Goal: Entertainment & Leisure: Consume media (video, audio)

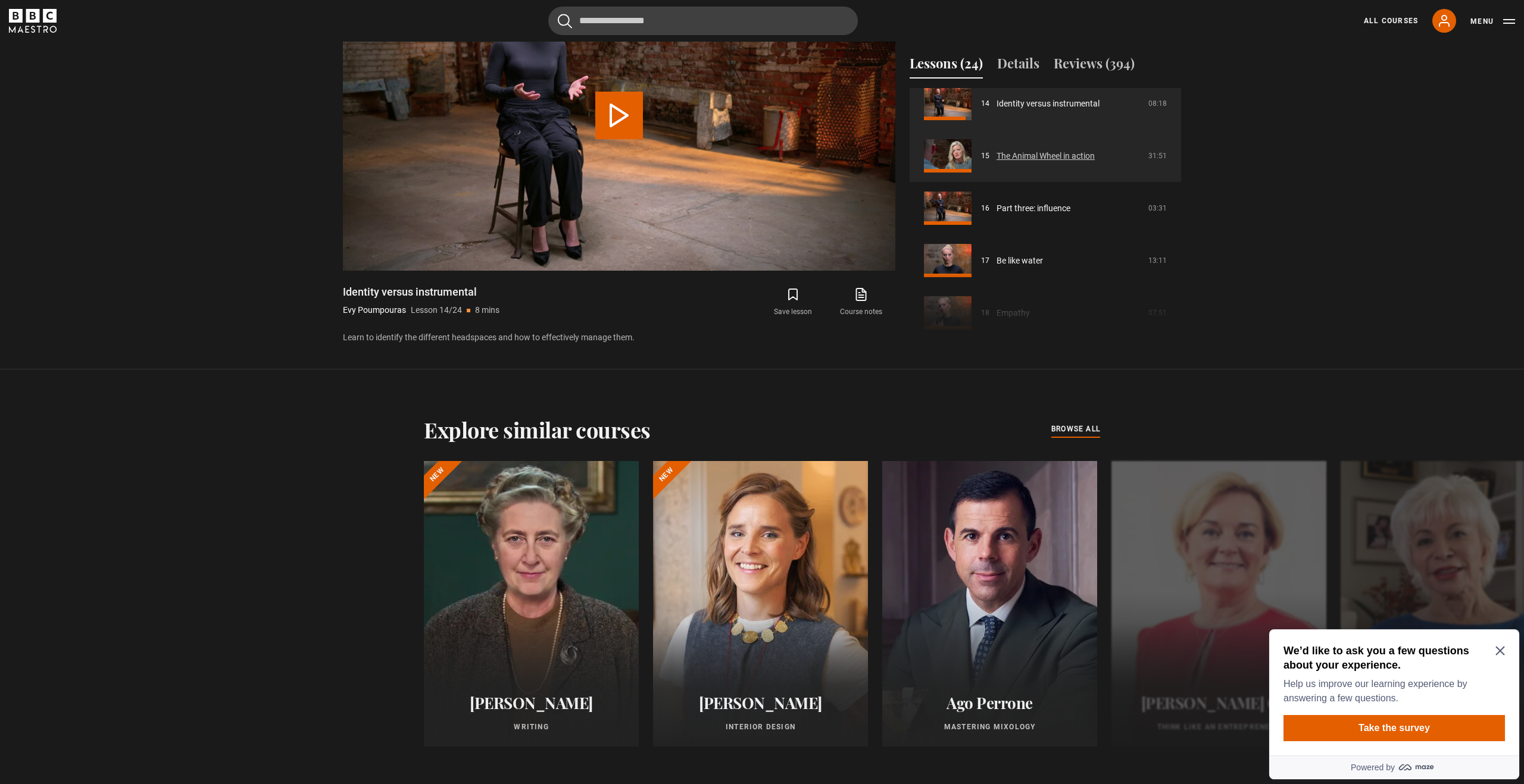
scroll to position [744, 0]
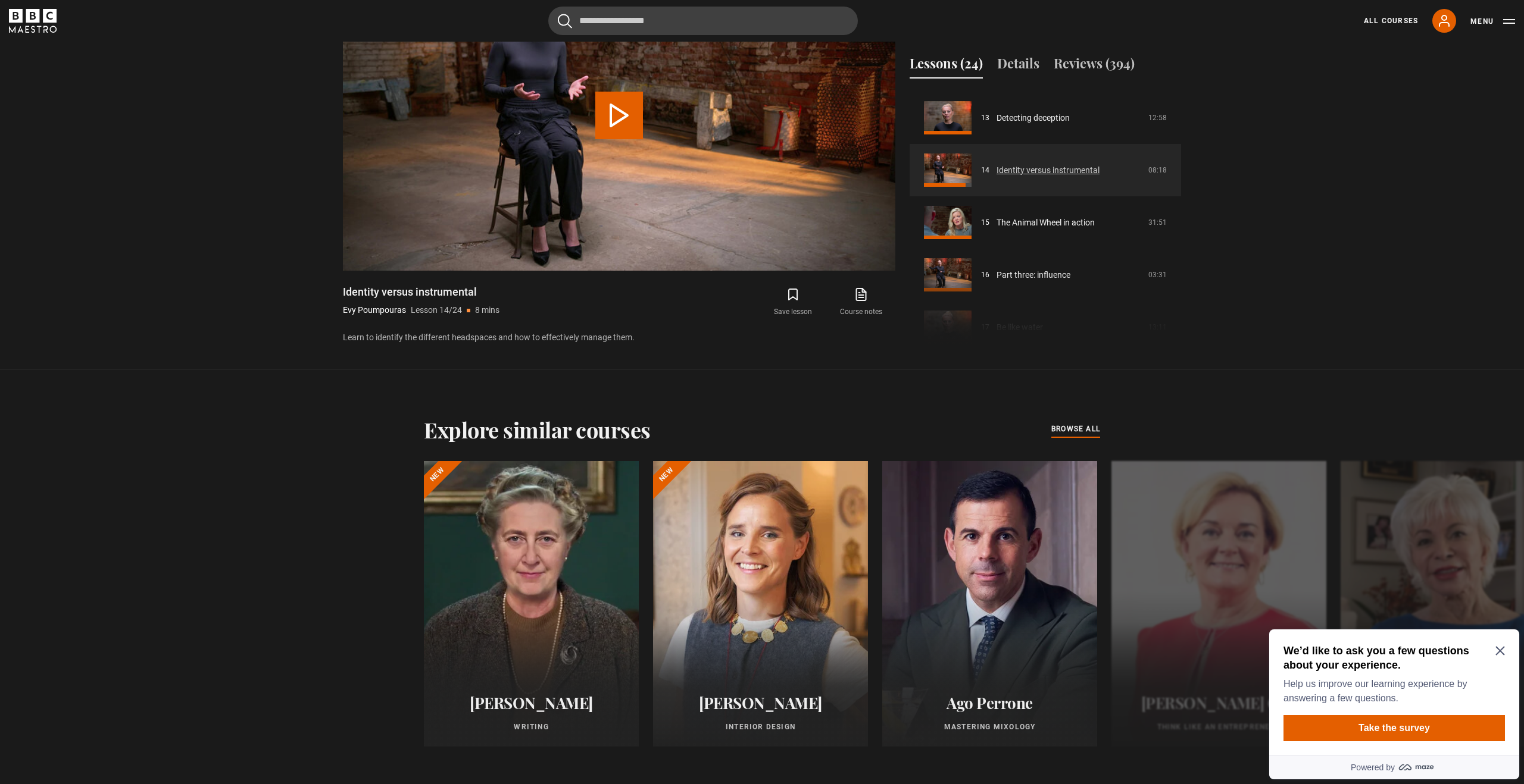
click at [1018, 165] on link "Identity versus instrumental" at bounding box center [1048, 171] width 103 height 13
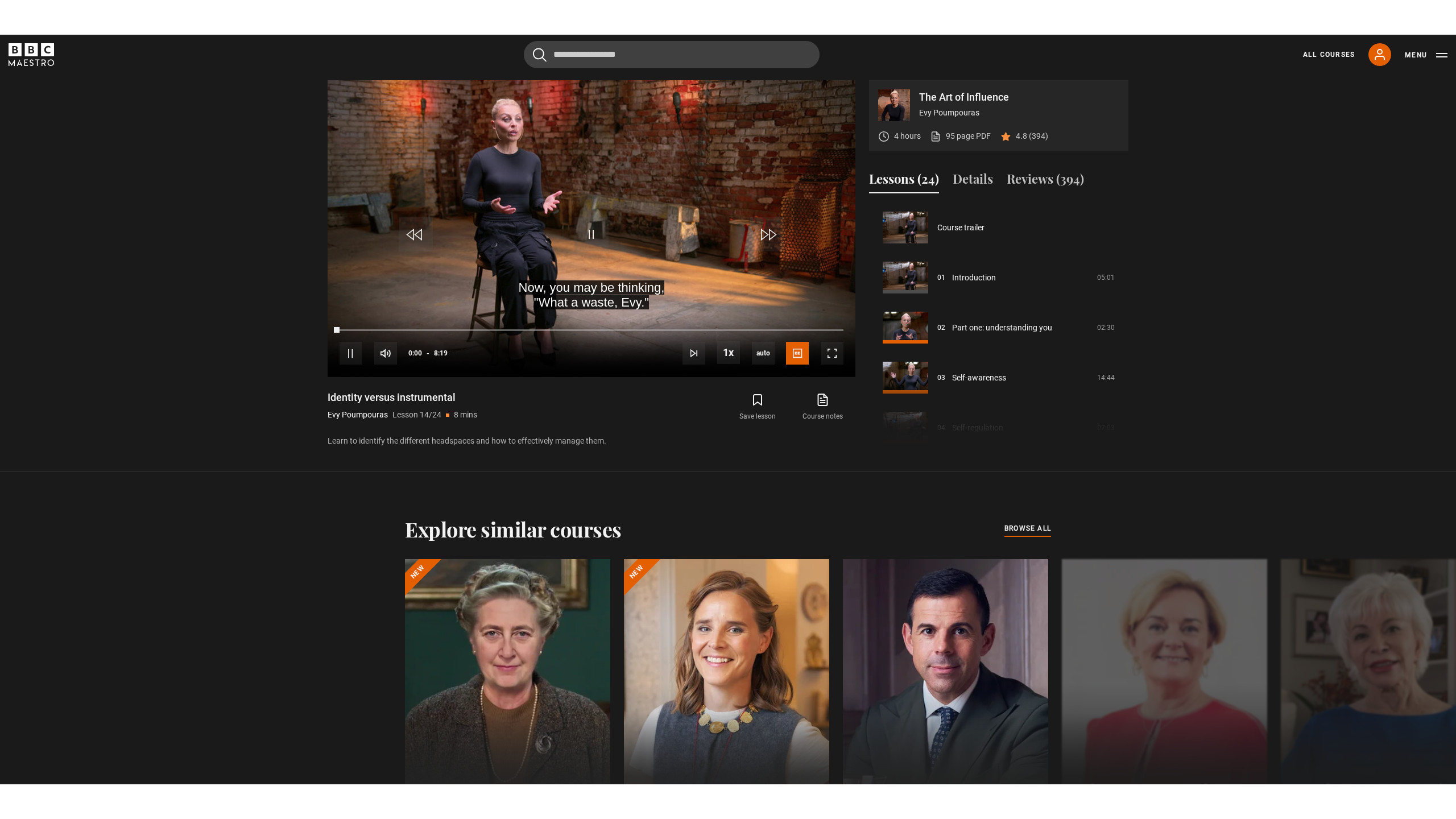
scroll to position [650, 0]
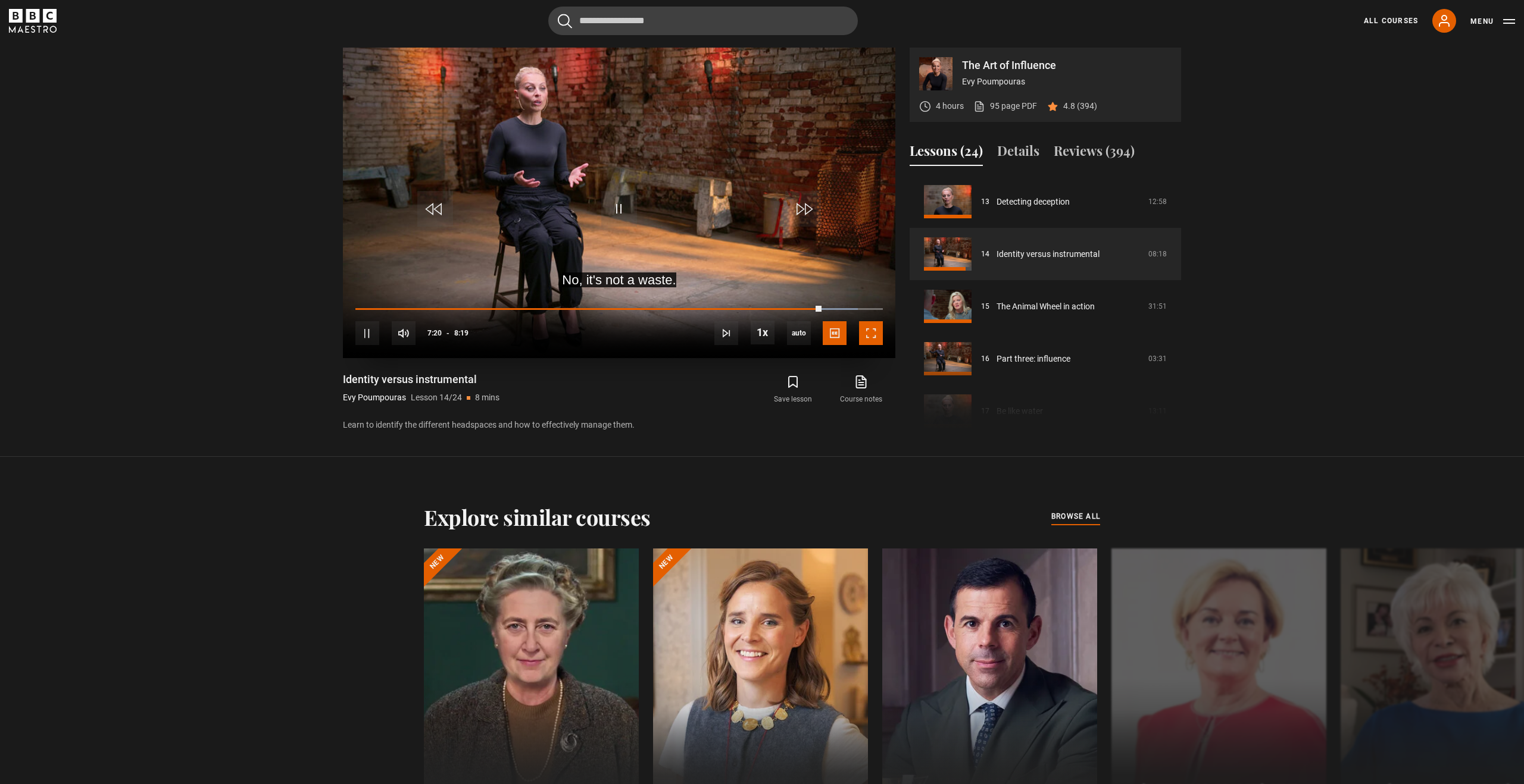
click at [871, 335] on span "Video Player" at bounding box center [871, 333] width 24 height 24
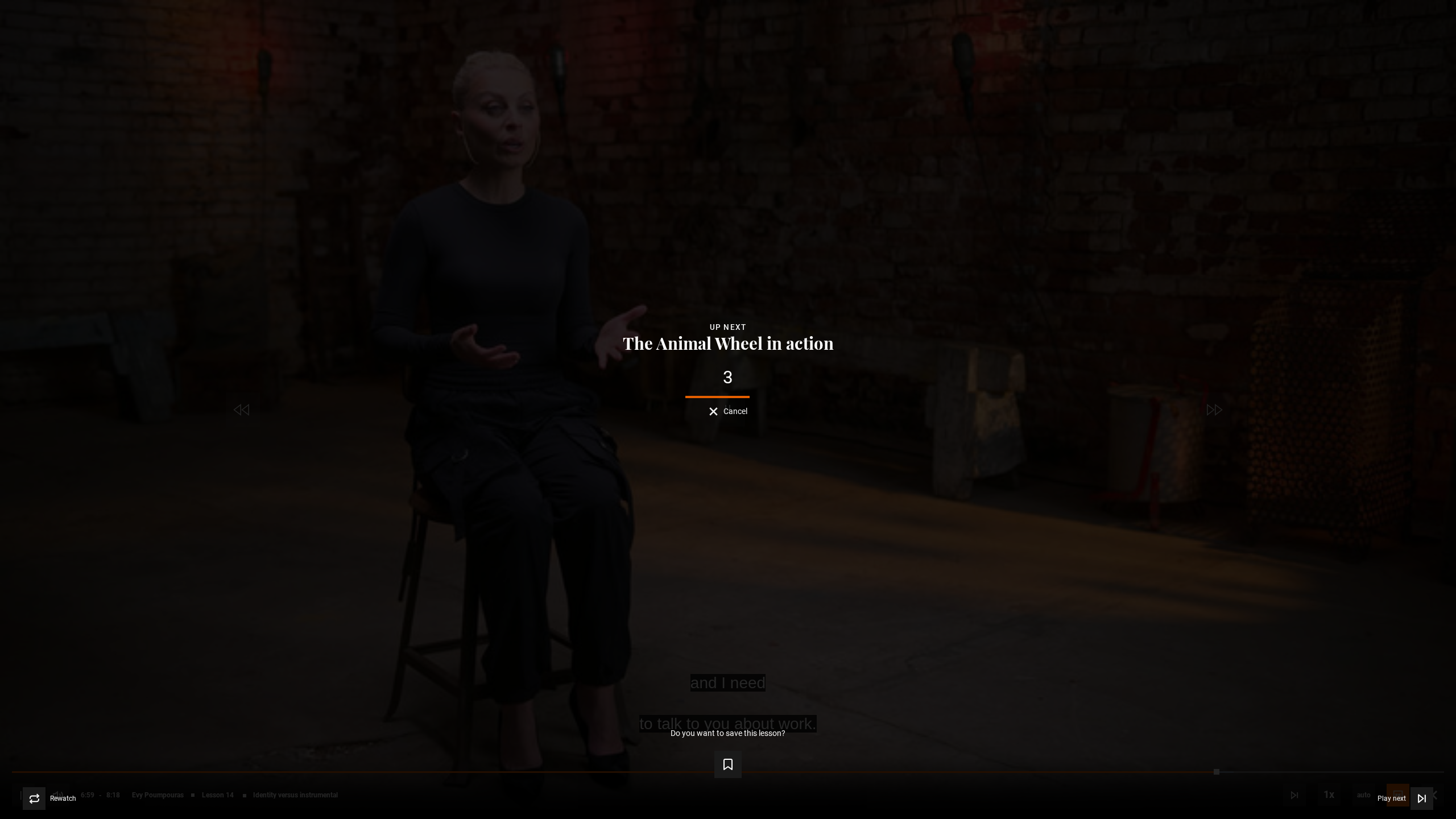
click at [719, 413] on button "Cancel" at bounding box center [728, 412] width 38 height 9
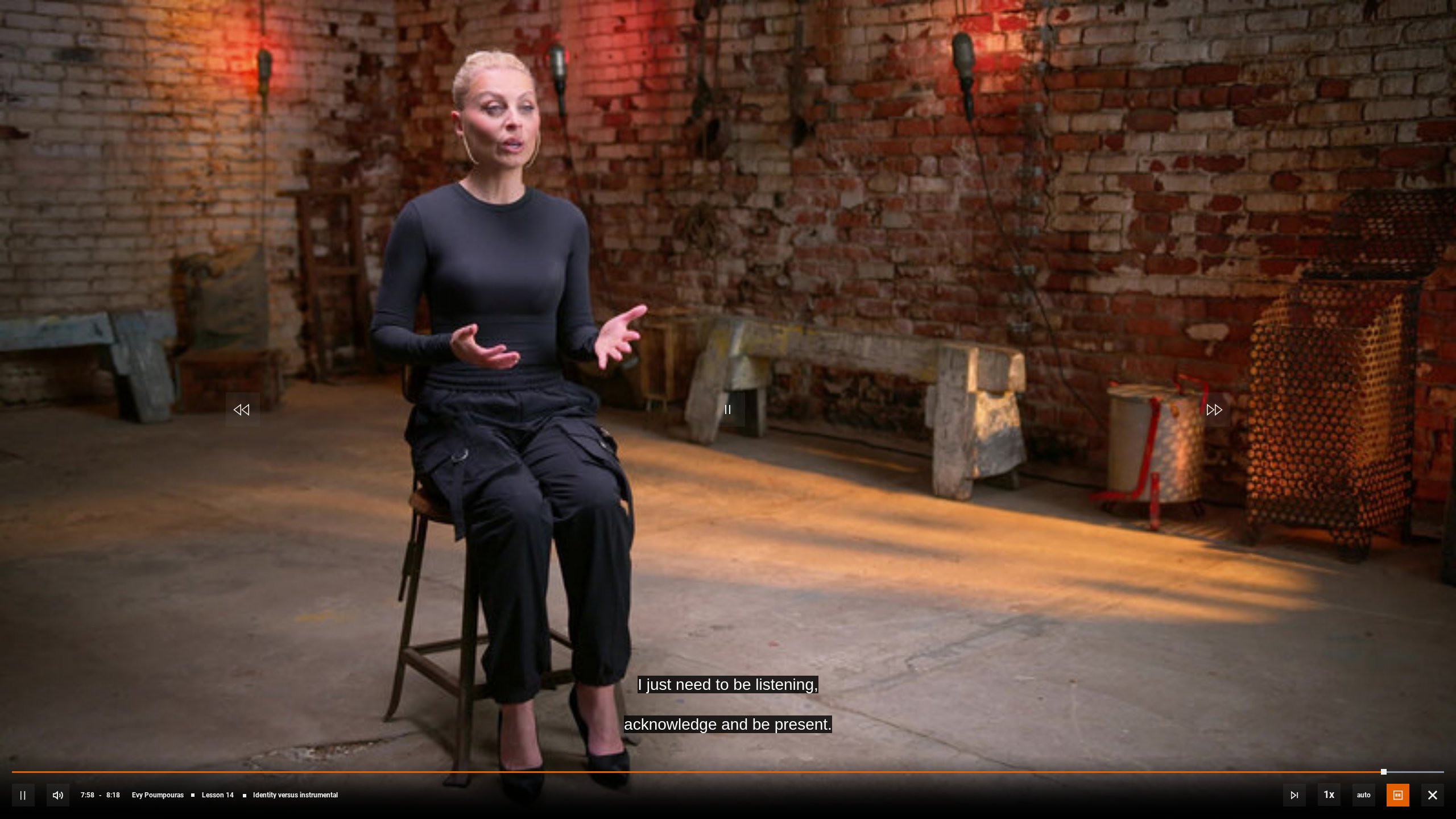
click at [794, 335] on video "Video Player" at bounding box center [728, 409] width 1456 height 819
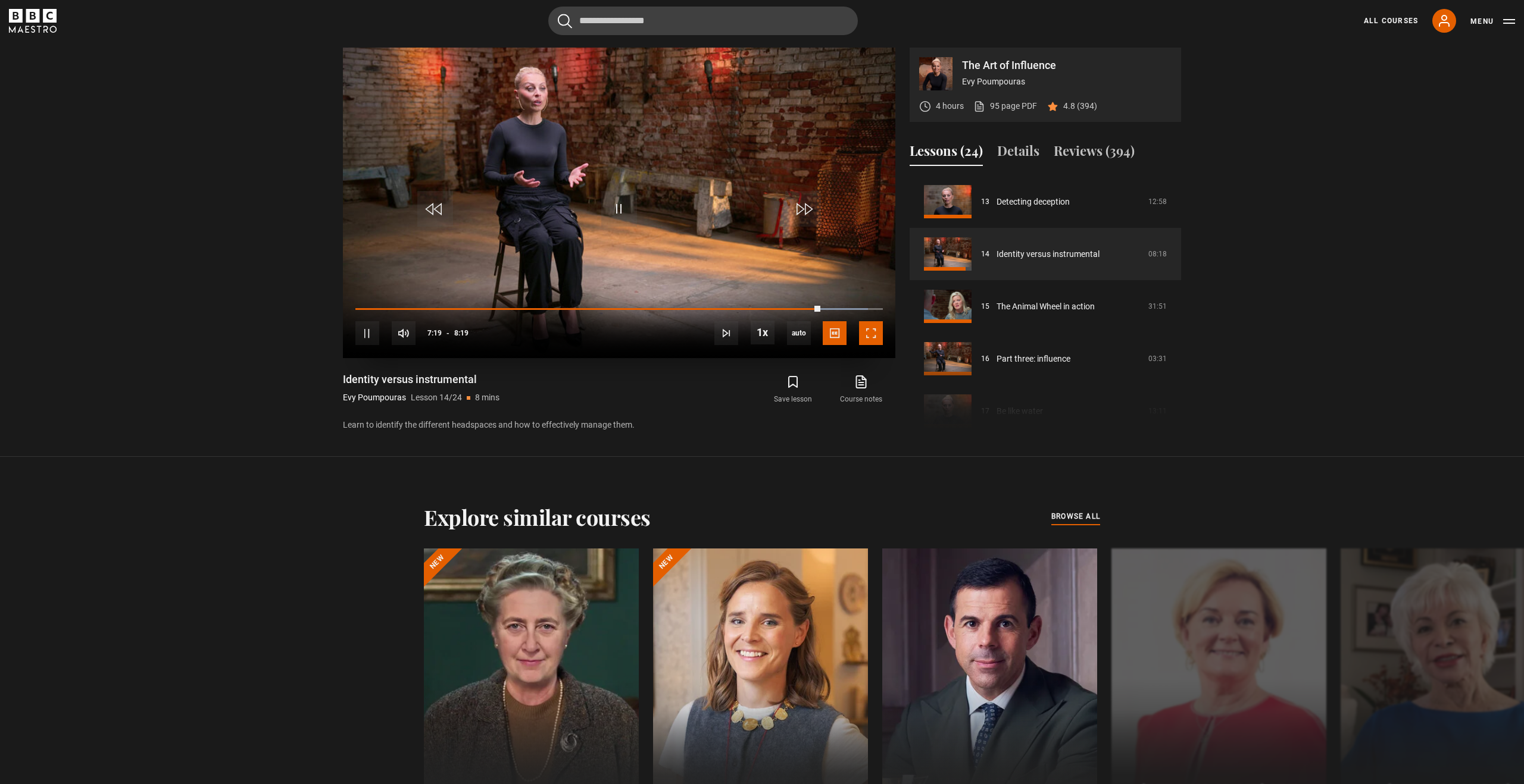
drag, startPoint x: 876, startPoint y: 331, endPoint x: 869, endPoint y: 308, distance: 24.0
click at [881, 323] on span "Video Player" at bounding box center [871, 333] width 24 height 24
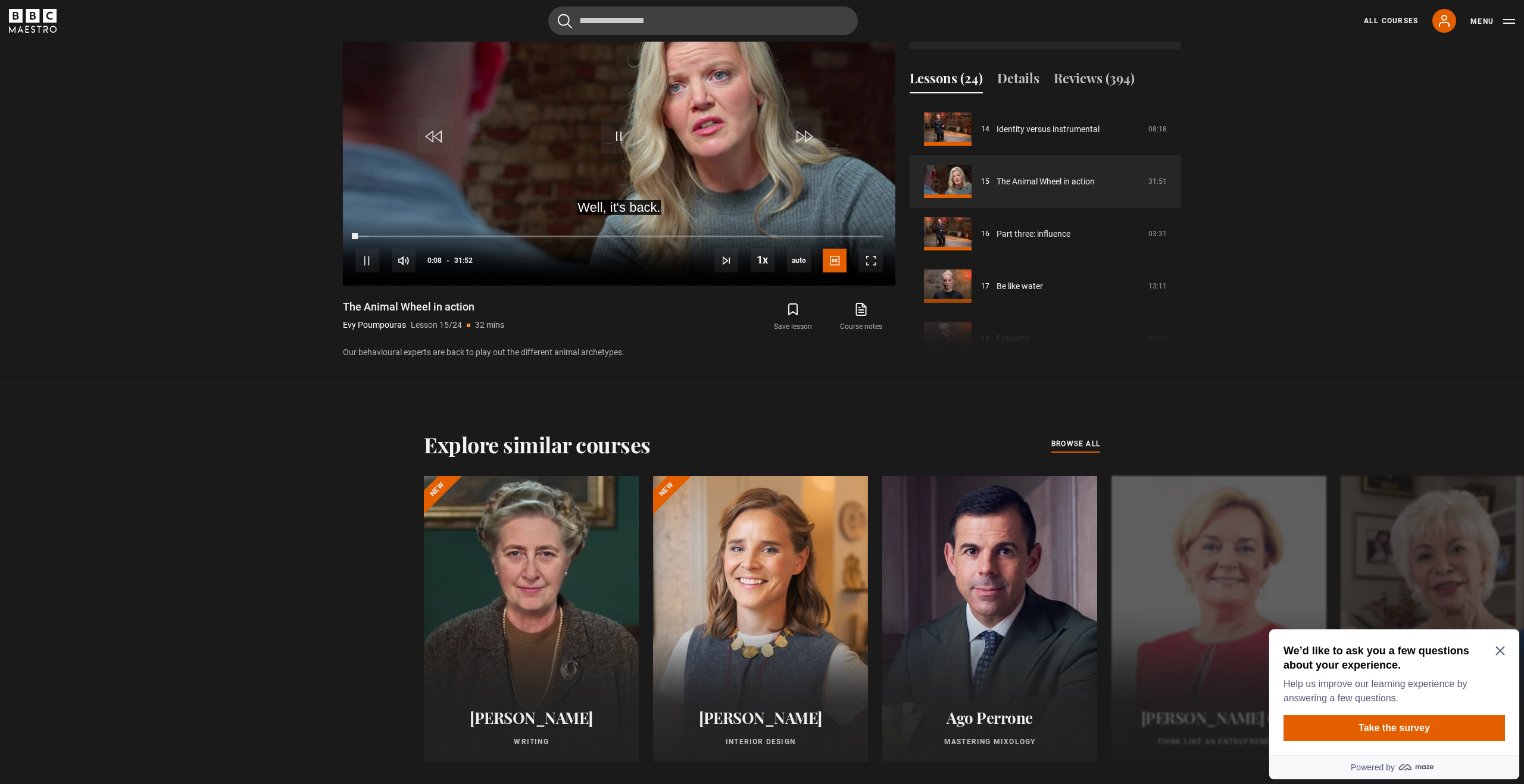
scroll to position [725, 0]
click at [875, 258] on span "Video Player" at bounding box center [871, 261] width 24 height 24
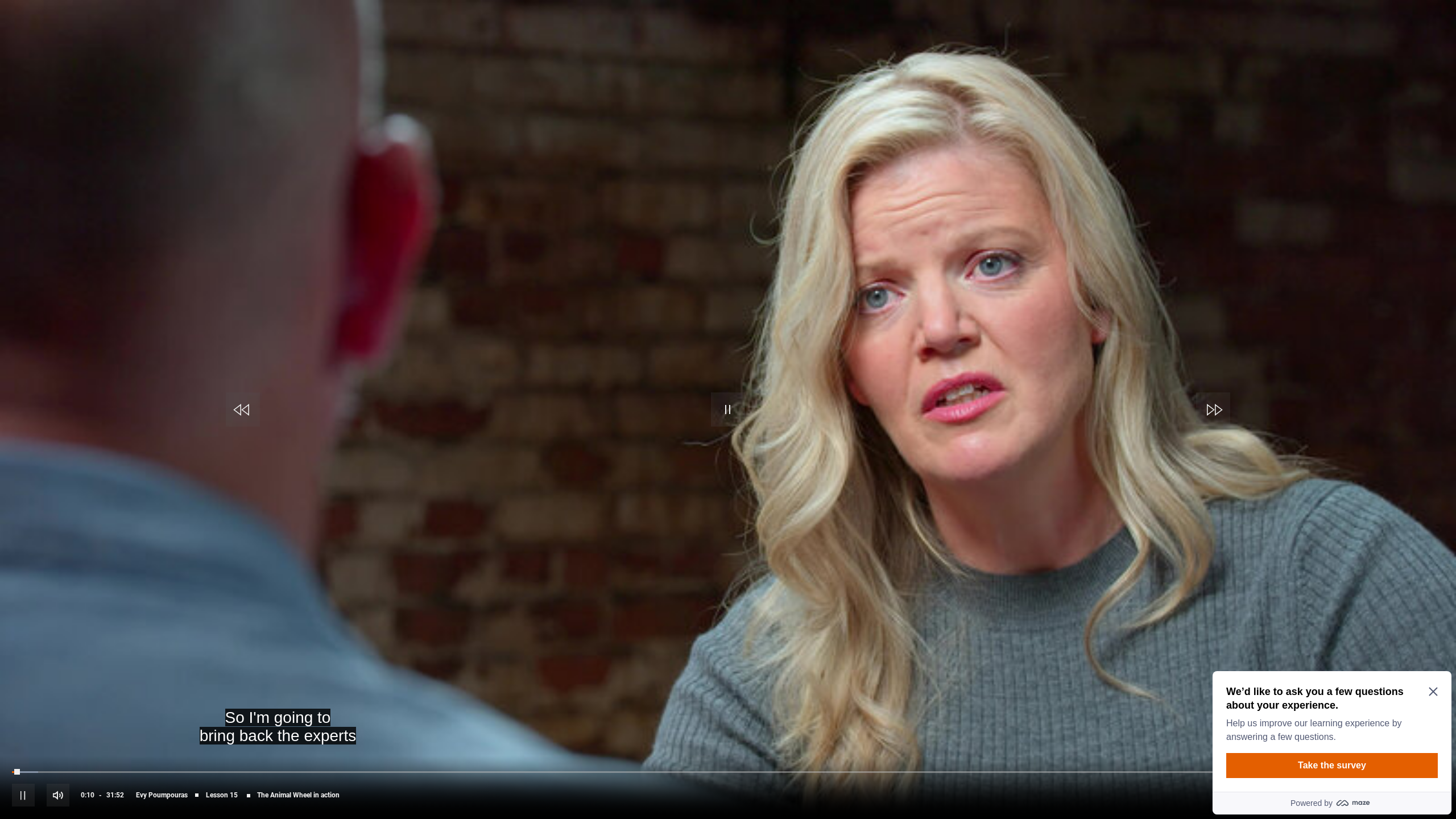
click at [1429, 749] on span "Video Player" at bounding box center [1433, 795] width 23 height 23
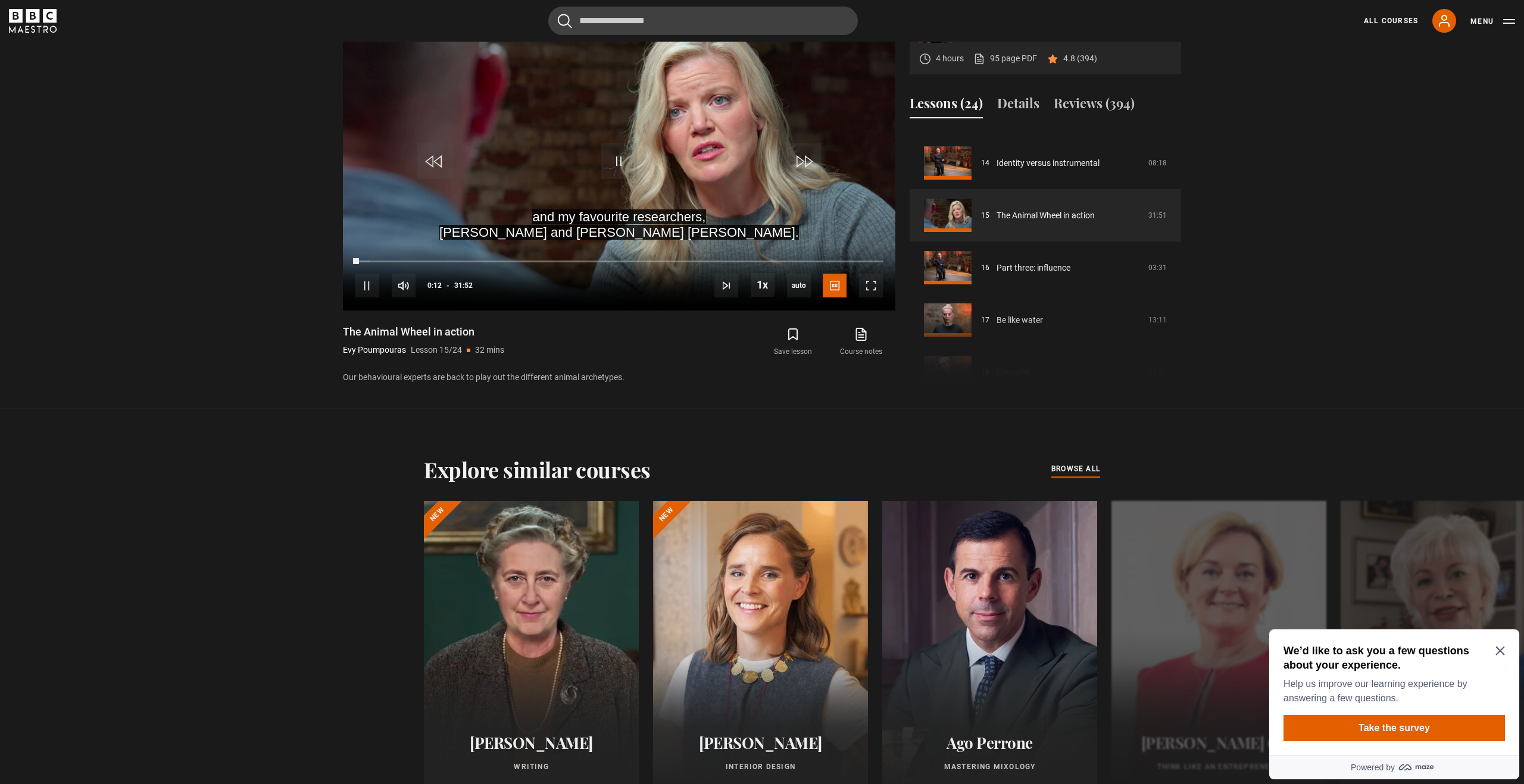
click at [1502, 653] on icon "Close Maze Prompt" at bounding box center [1500, 651] width 9 height 9
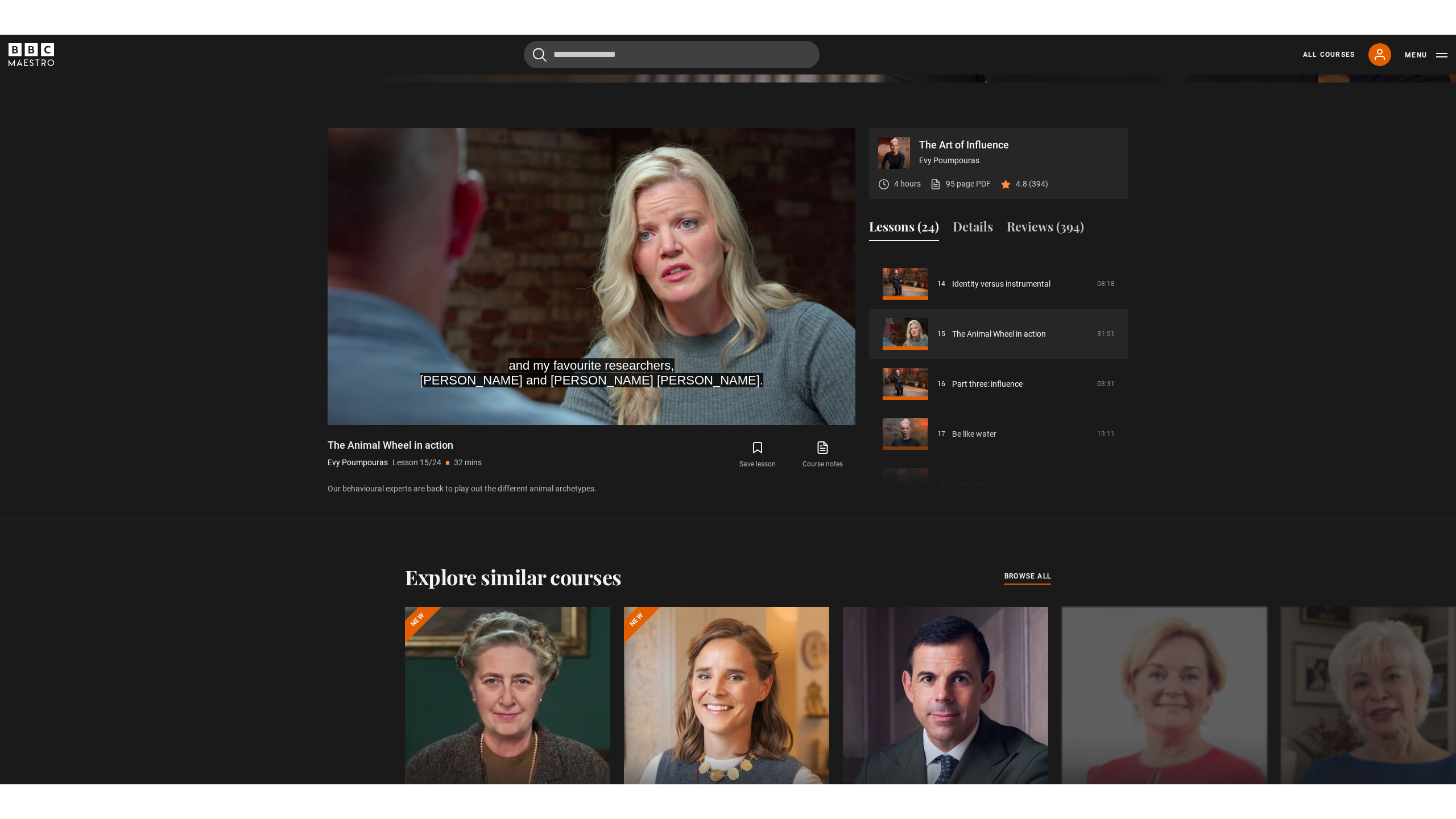
scroll to position [684, 0]
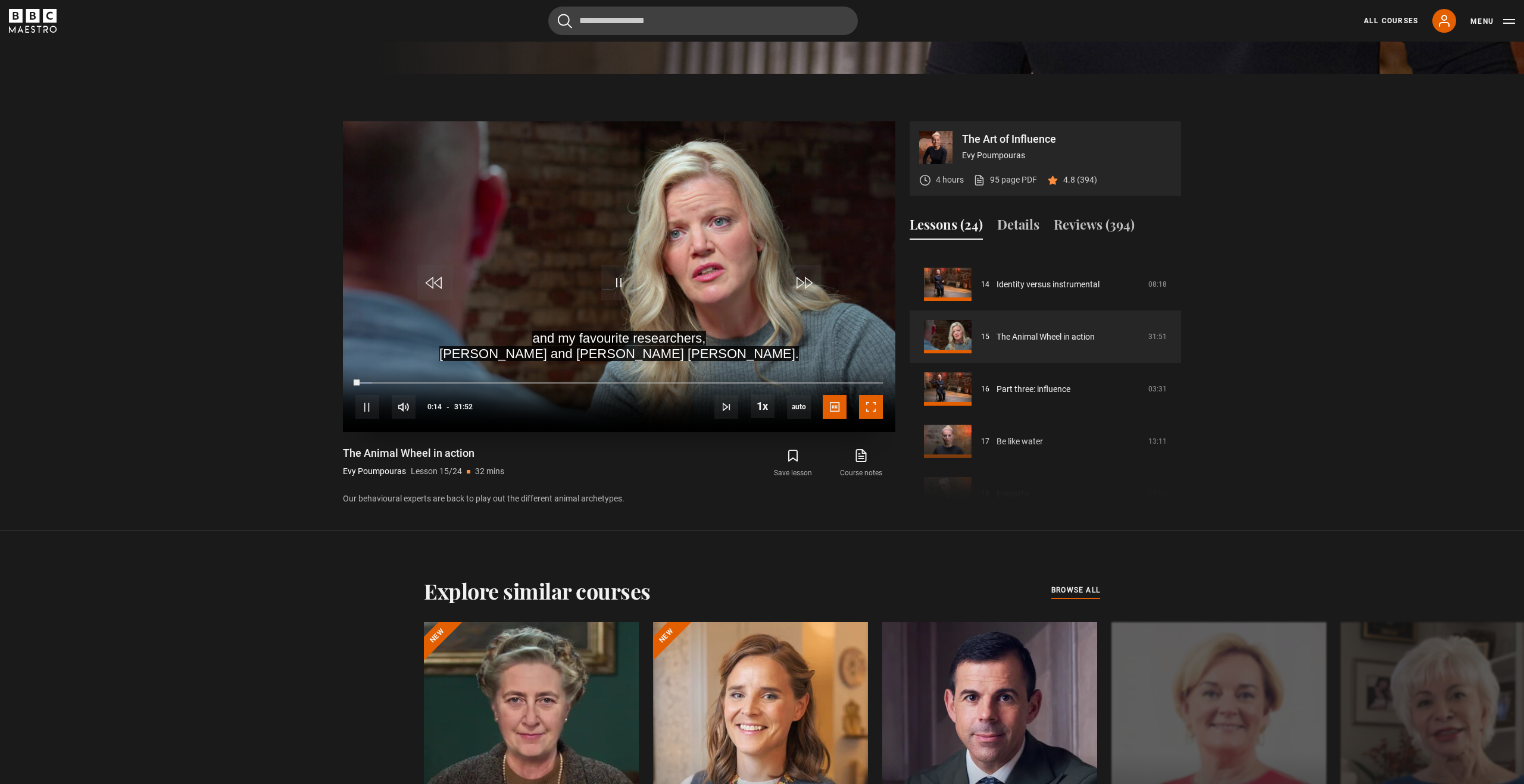
click at [873, 414] on span "Video Player" at bounding box center [871, 407] width 24 height 24
